Goal: Use online tool/utility: Utilize a website feature to perform a specific function

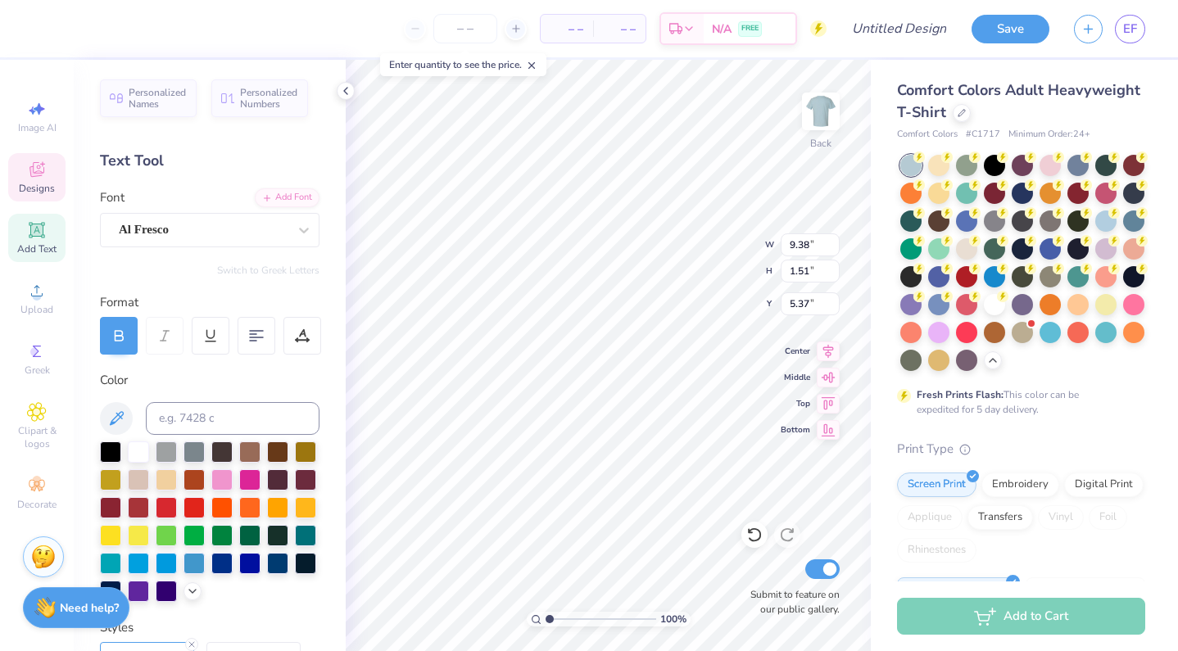
scroll to position [0, 7]
type textarea "Brentwood Girls Cotillion"
type input "2.66"
type input "0.57"
type input "6.77"
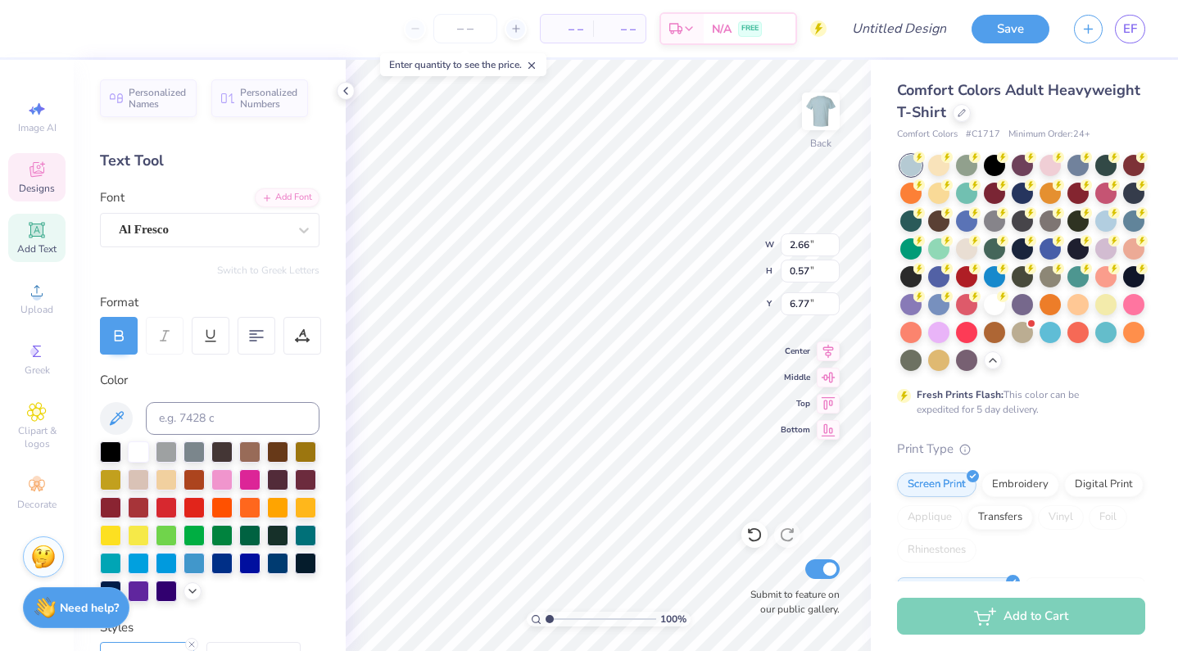
scroll to position [0, 0]
type textarea "e"
type textarea "R"
type textarea "r"
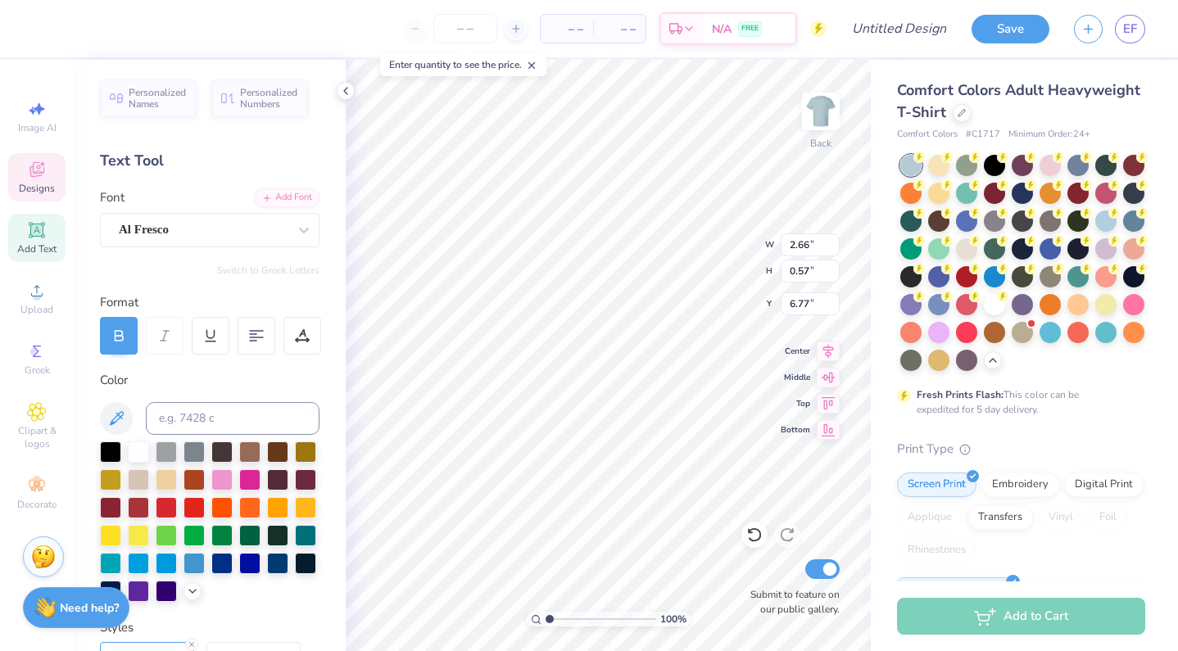
scroll to position [0, 2]
type textarea "Rush Week"
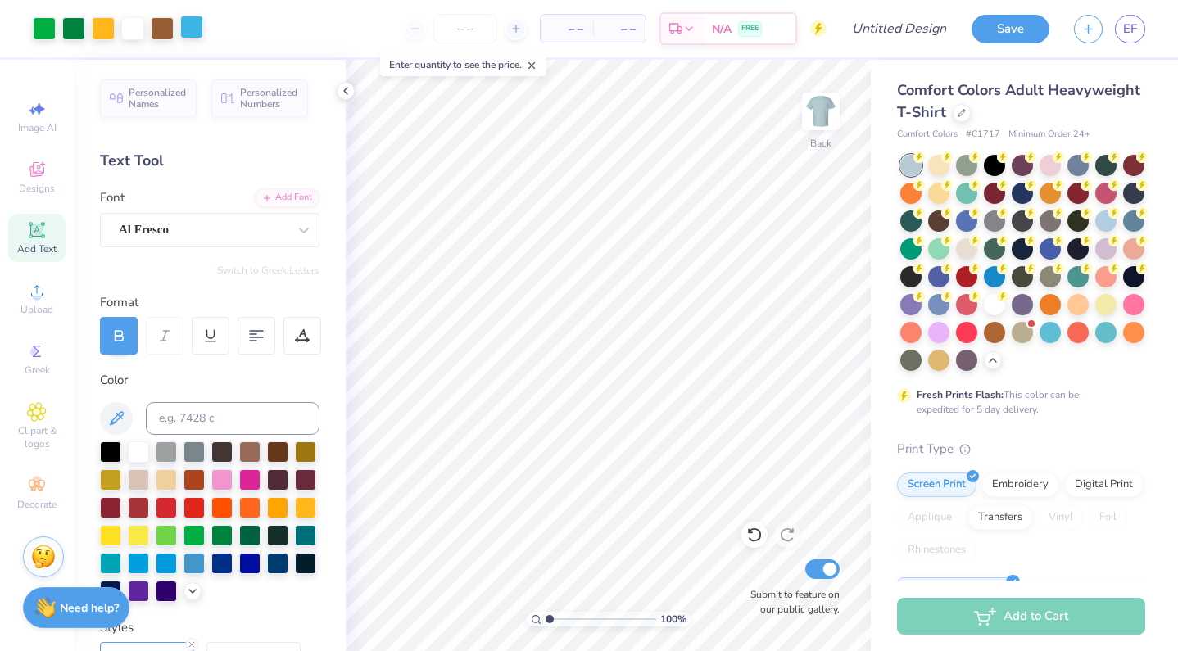
click at [194, 26] on div at bounding box center [191, 27] width 23 height 23
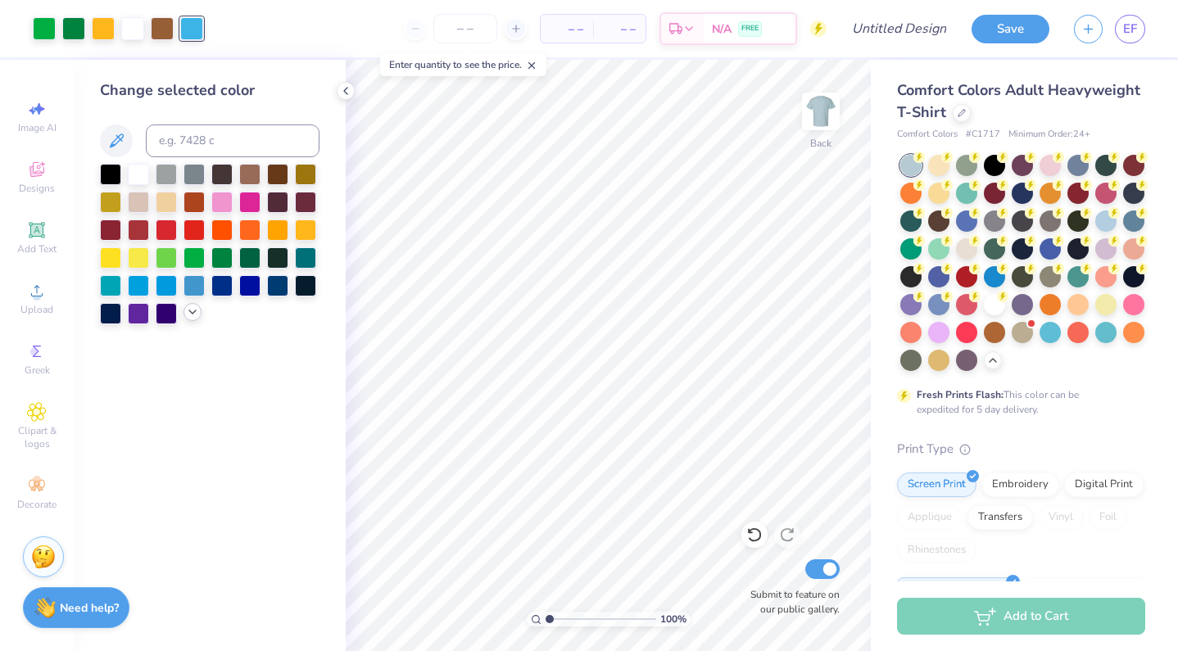
click at [192, 314] on icon at bounding box center [192, 312] width 13 height 13
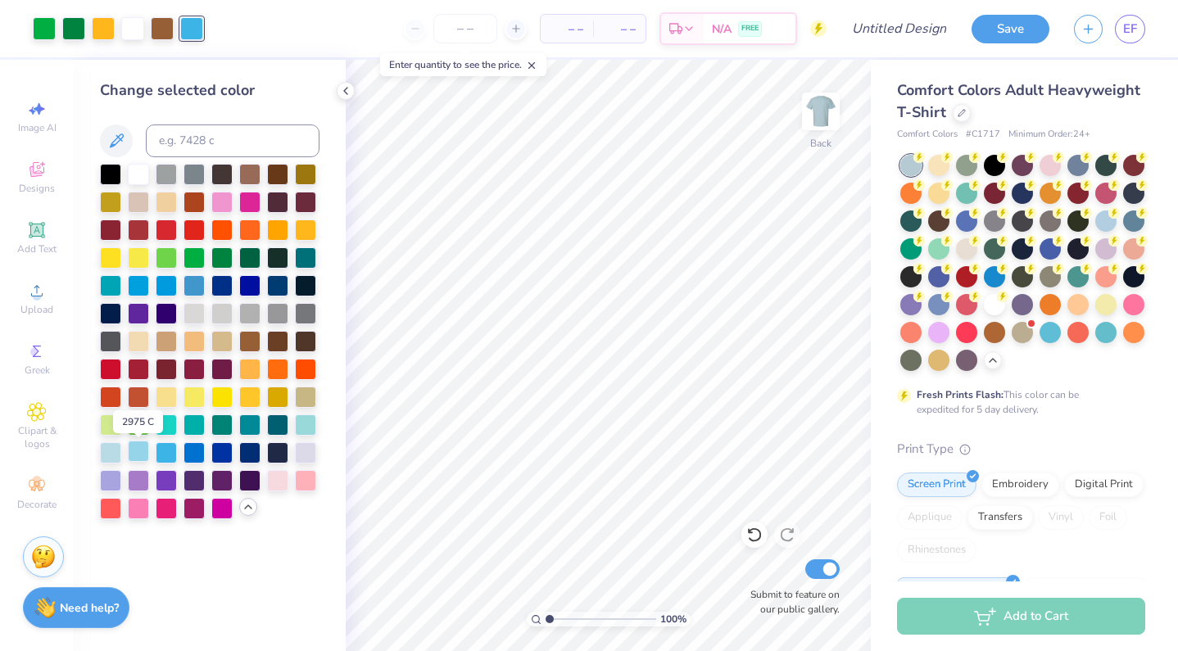
click at [135, 454] on div at bounding box center [138, 451] width 21 height 21
click at [141, 453] on div at bounding box center [138, 451] width 21 height 21
click at [280, 485] on div at bounding box center [277, 479] width 21 height 21
click at [111, 29] on div at bounding box center [103, 27] width 23 height 23
click at [166, 398] on div at bounding box center [166, 395] width 21 height 21
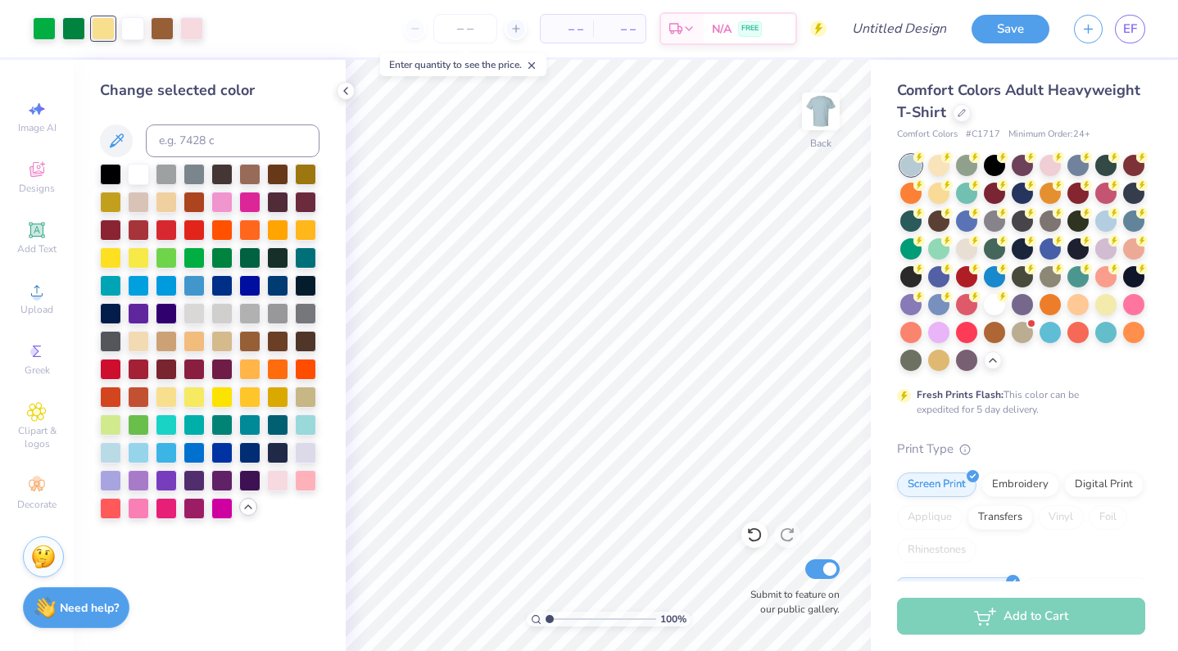
click at [304, 588] on div "Change selected color" at bounding box center [210, 355] width 272 height 591
click at [1048, 172] on div at bounding box center [1050, 163] width 21 height 21
click at [944, 166] on div at bounding box center [938, 163] width 21 height 21
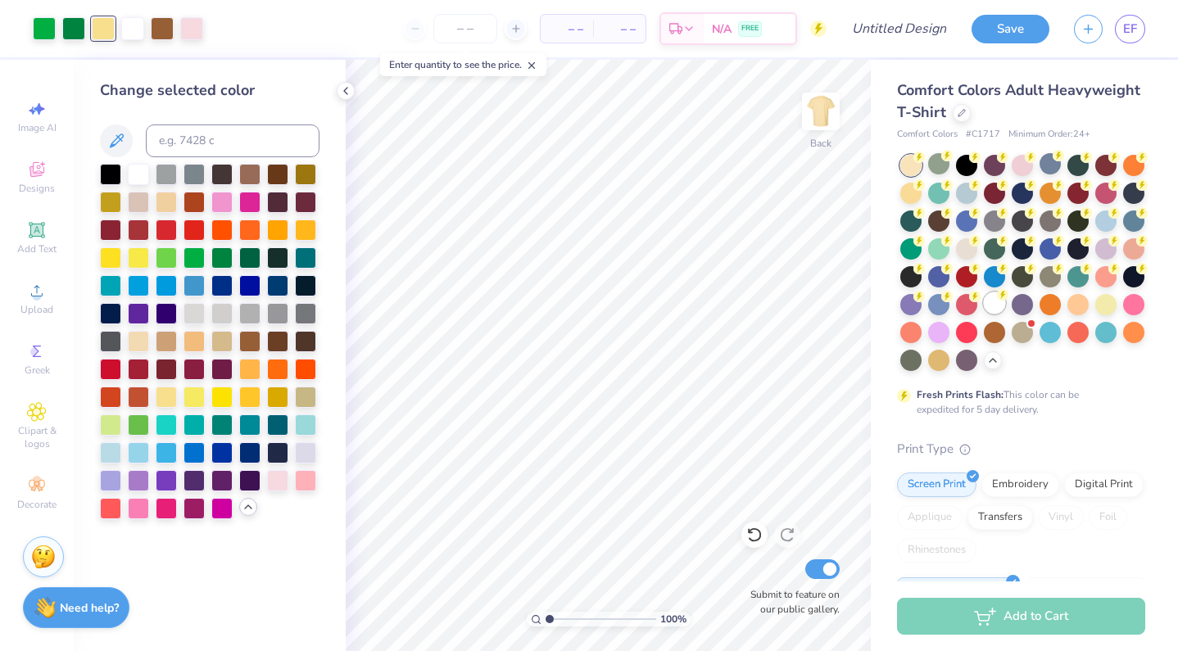
click at [984, 301] on div at bounding box center [994, 302] width 21 height 21
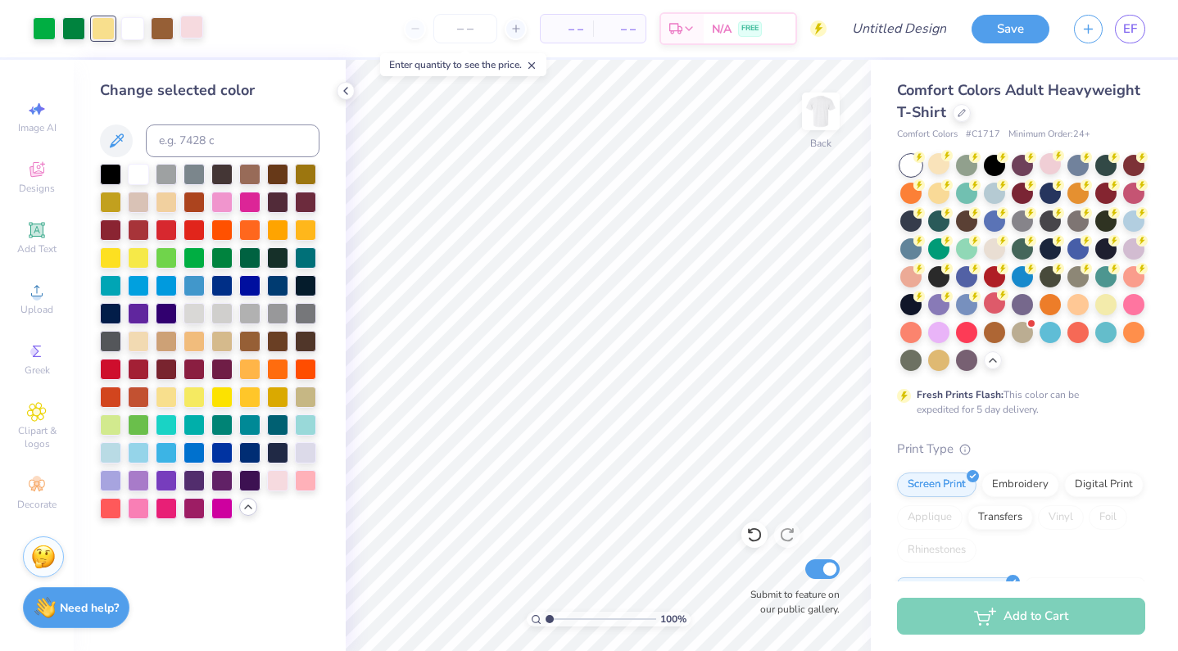
click at [186, 27] on div at bounding box center [191, 27] width 23 height 23
click at [985, 190] on div at bounding box center [994, 191] width 21 height 21
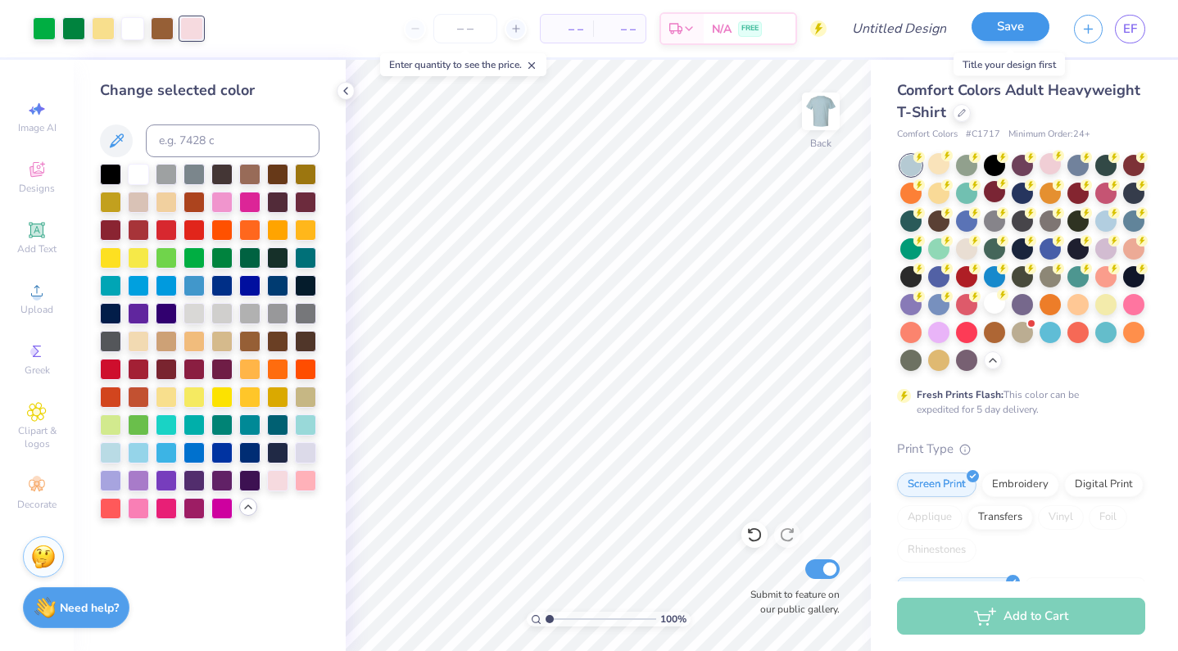
click at [986, 22] on button "Save" at bounding box center [1011, 26] width 78 height 29
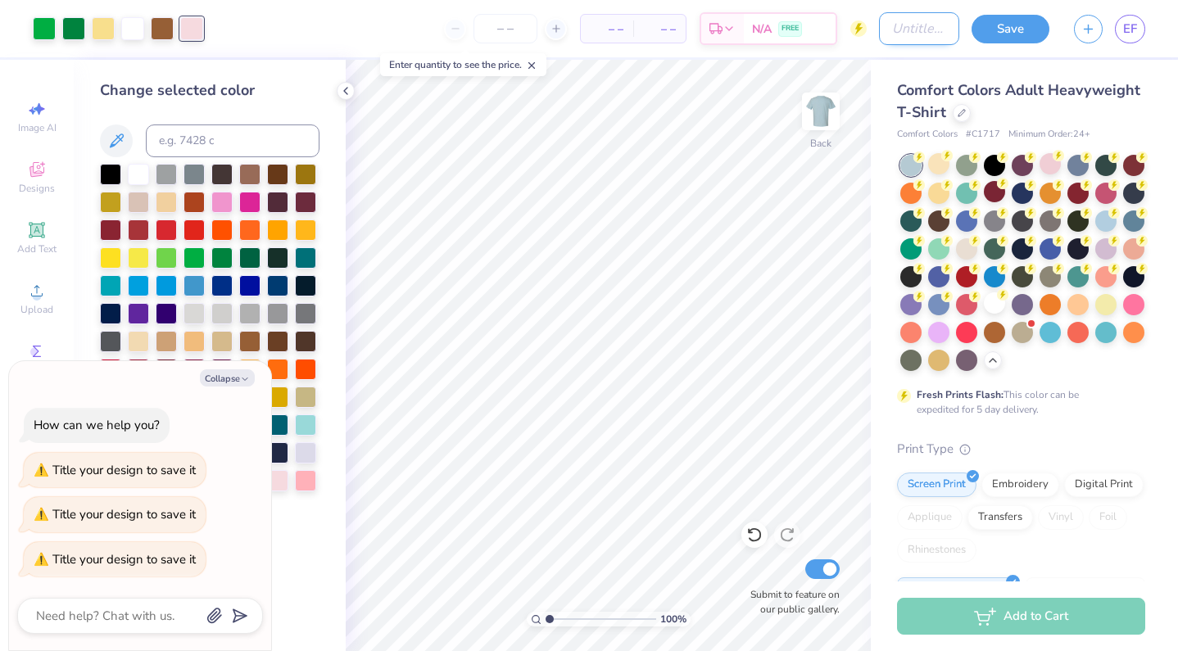
type textarea "x"
click at [929, 36] on input "Design Title" at bounding box center [919, 28] width 80 height 33
click at [928, 36] on input "Design Title" at bounding box center [919, 28] width 80 height 33
type input "b"
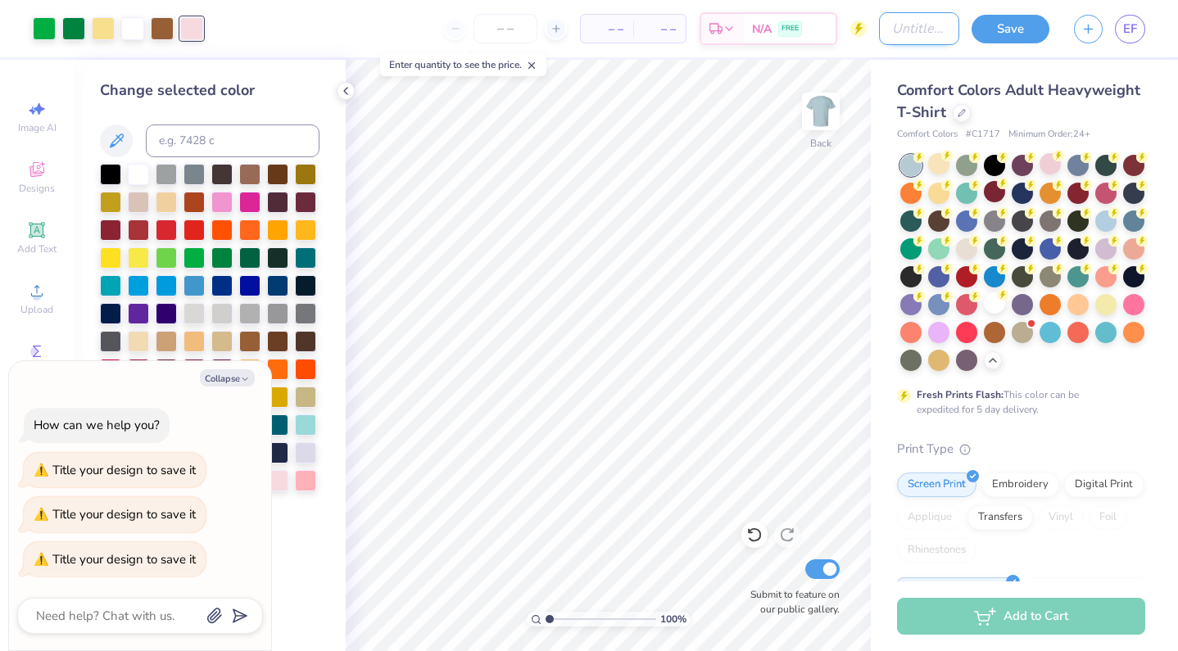
type textarea "x"
type input "bg"
type textarea "x"
type input "bgc"
type textarea "x"
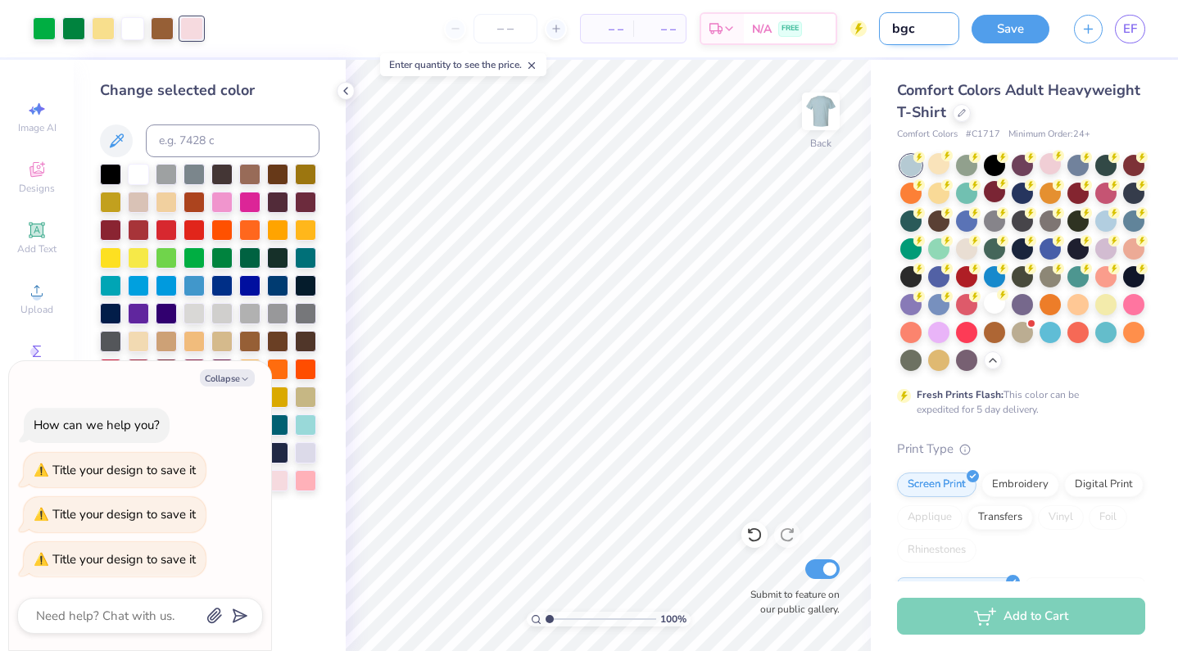
type input "bgc"
type textarea "x"
type input "bgc 3"
type textarea "x"
type input "bgc 3"
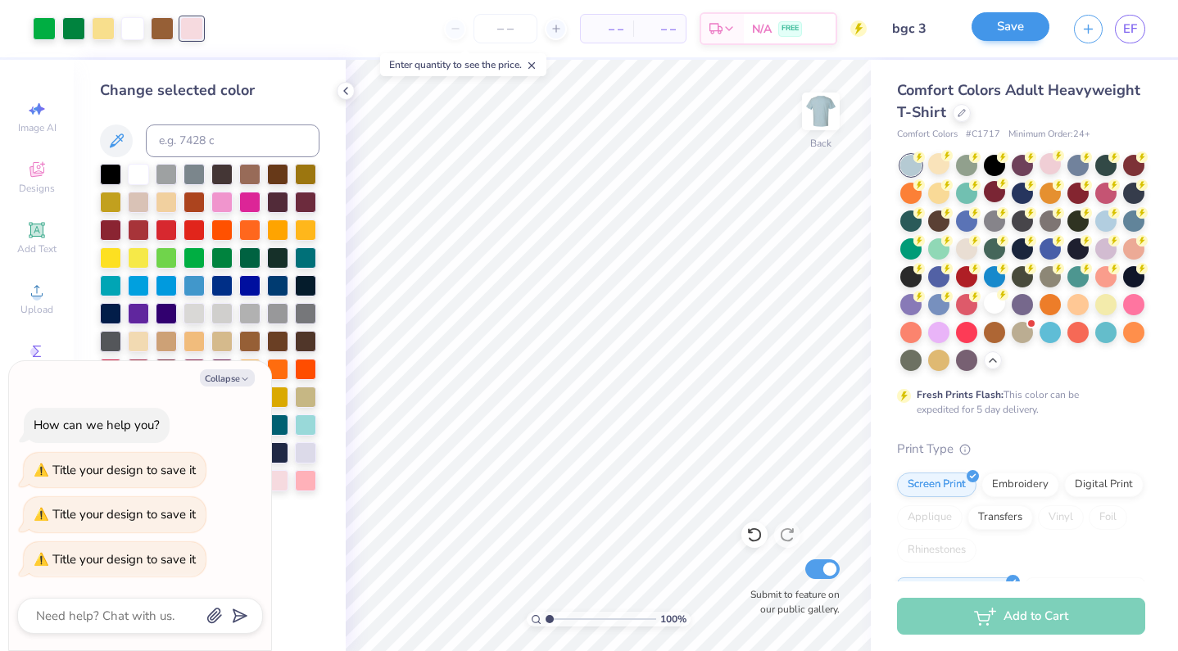
click at [1017, 21] on button "Save" at bounding box center [1011, 26] width 78 height 29
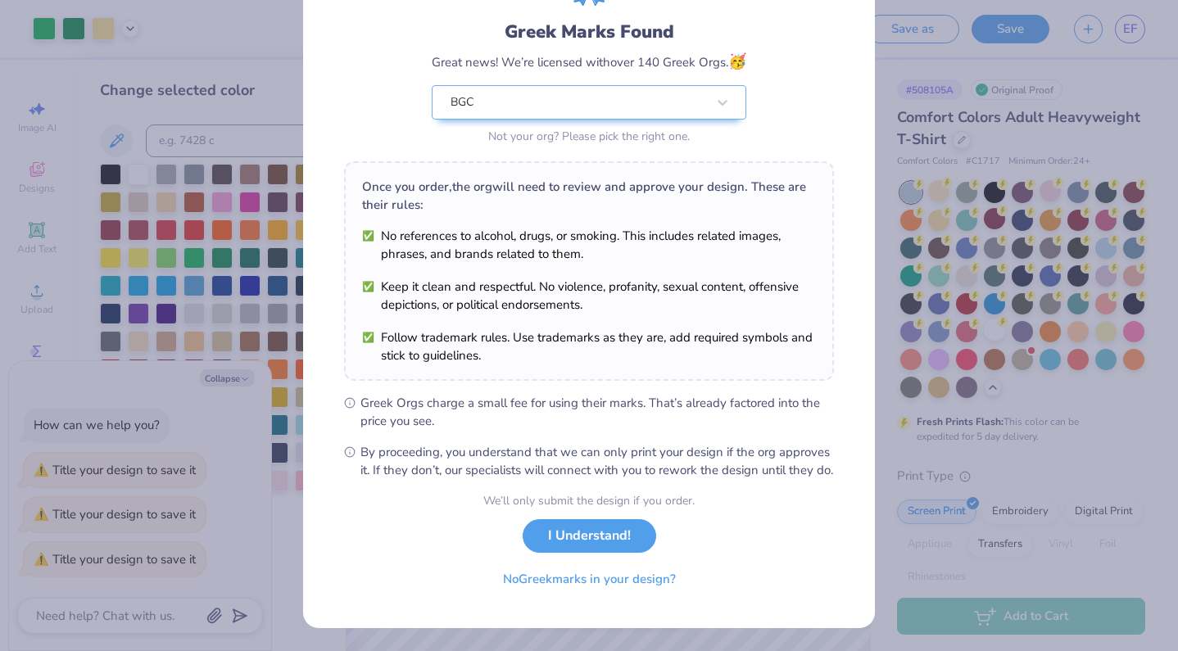
scroll to position [116, 0]
click at [546, 535] on button "I Understand!" at bounding box center [590, 532] width 134 height 34
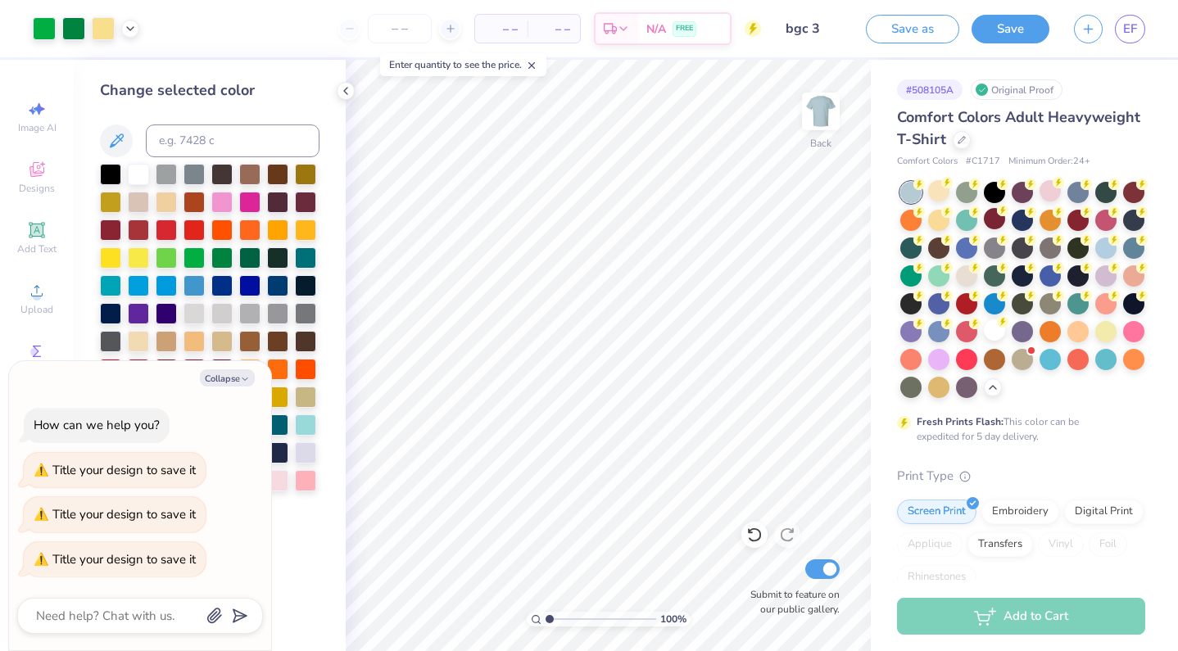
scroll to position [0, 0]
type textarea "x"
click at [1091, 33] on icon "button" at bounding box center [1088, 27] width 14 height 14
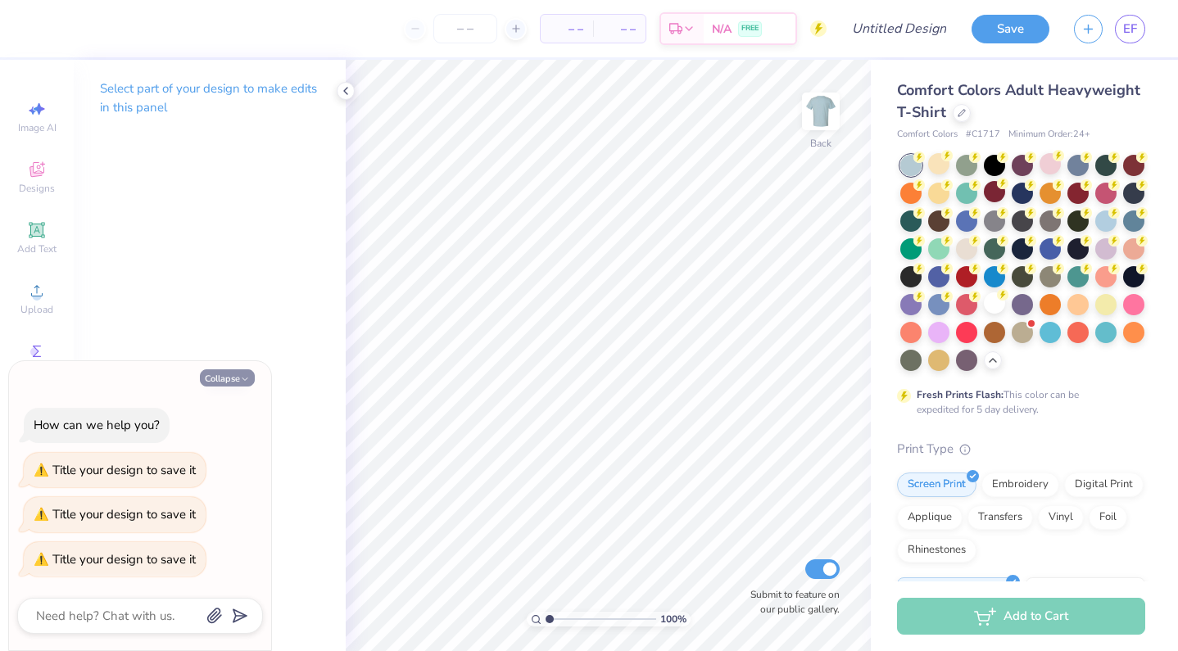
click at [242, 387] on button "Collapse" at bounding box center [227, 377] width 55 height 17
type textarea "x"
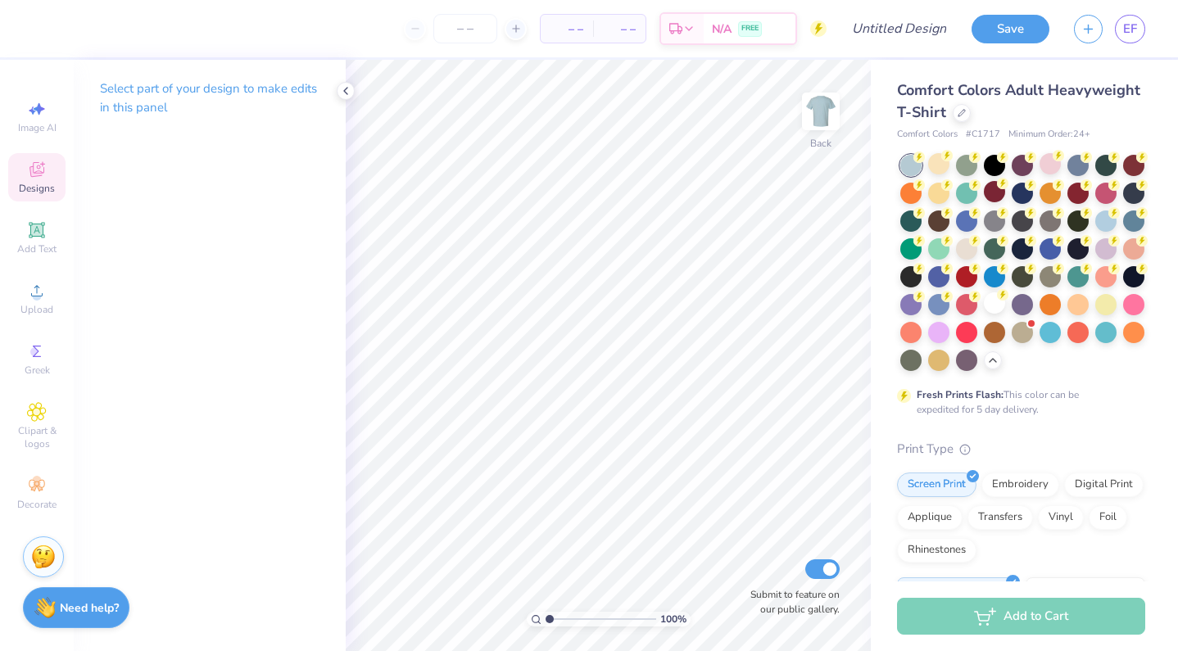
click at [31, 164] on icon at bounding box center [37, 170] width 20 height 20
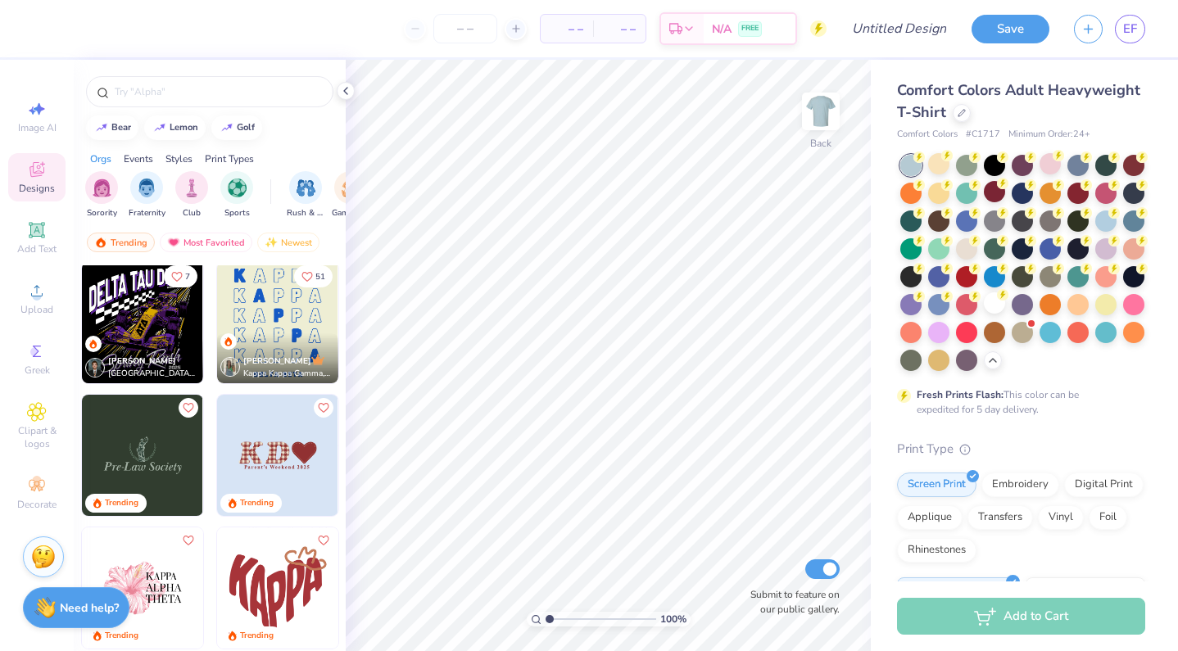
scroll to position [3459, 0]
